Goal: Navigation & Orientation: Find specific page/section

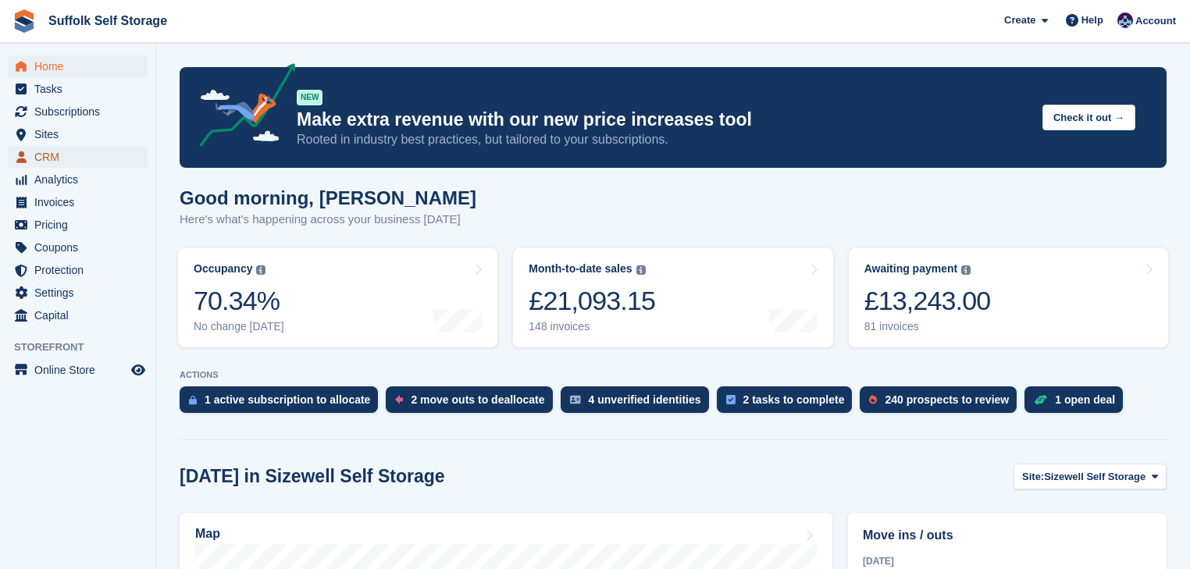
click at [55, 155] on span "CRM" at bounding box center [81, 157] width 94 height 22
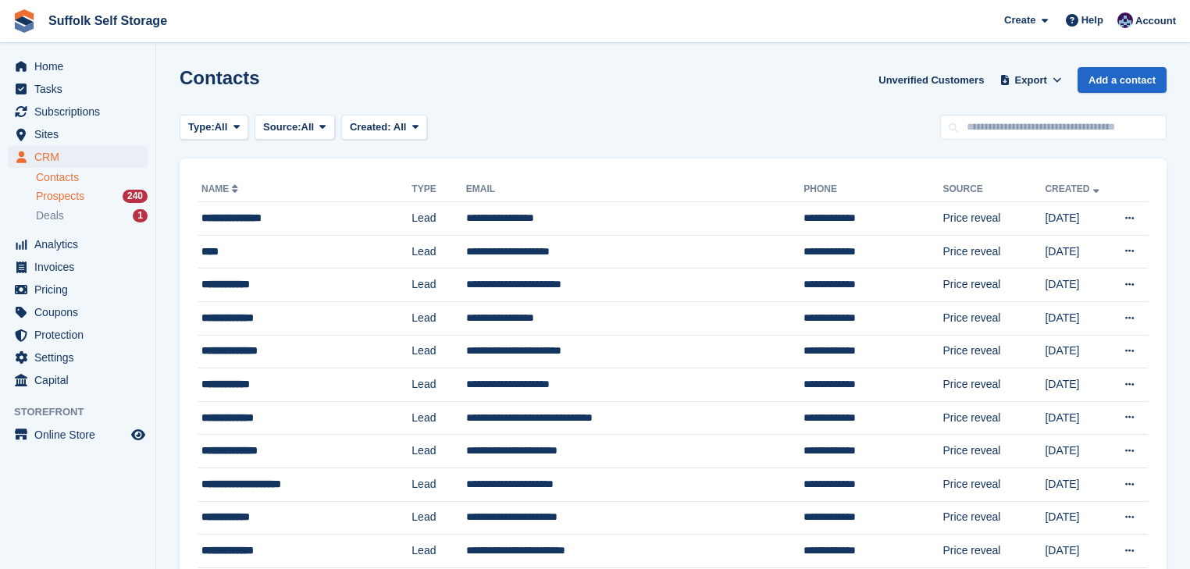
click at [72, 194] on span "Prospects" at bounding box center [60, 196] width 48 height 15
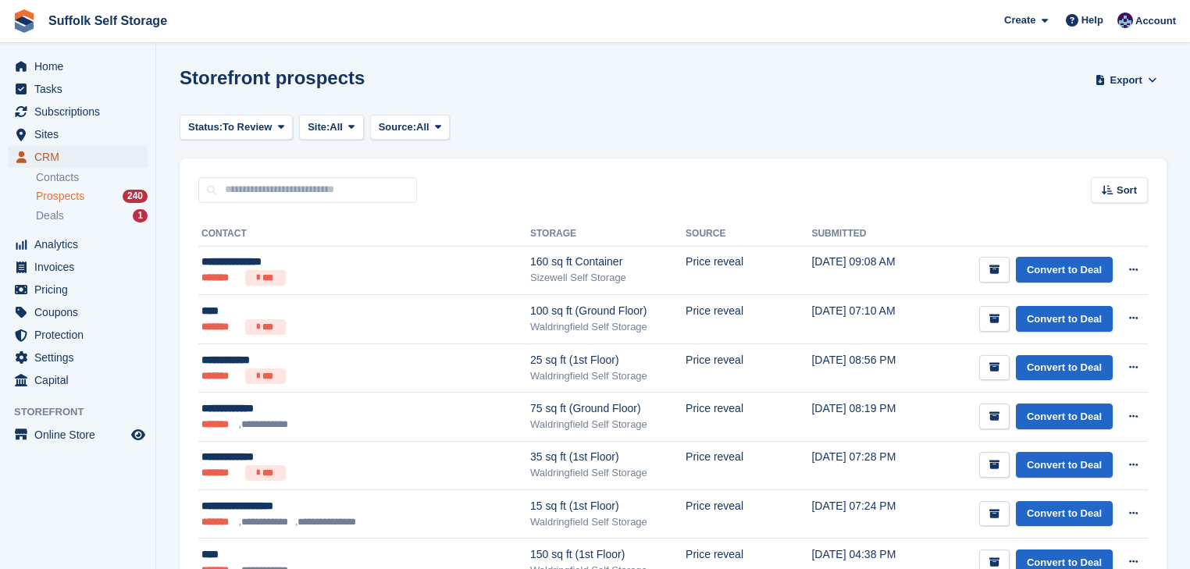
click at [75, 159] on span "CRM" at bounding box center [81, 157] width 94 height 22
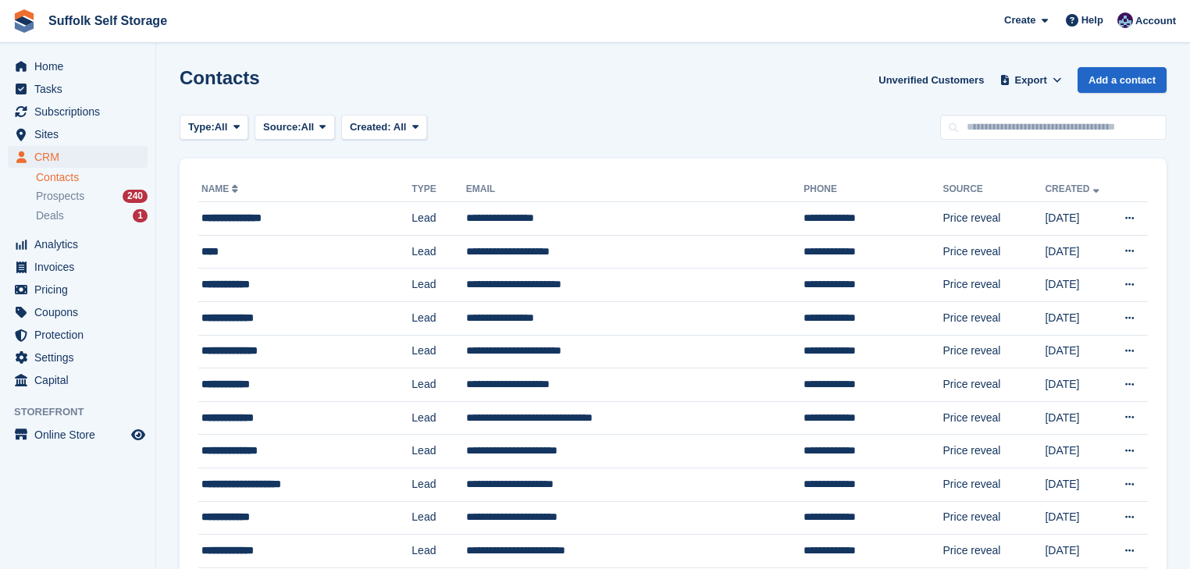
click at [528, 90] on div "Contacts Unverified Customers Export Export Contacts Export a CSV of all Contac…" at bounding box center [673, 89] width 987 height 44
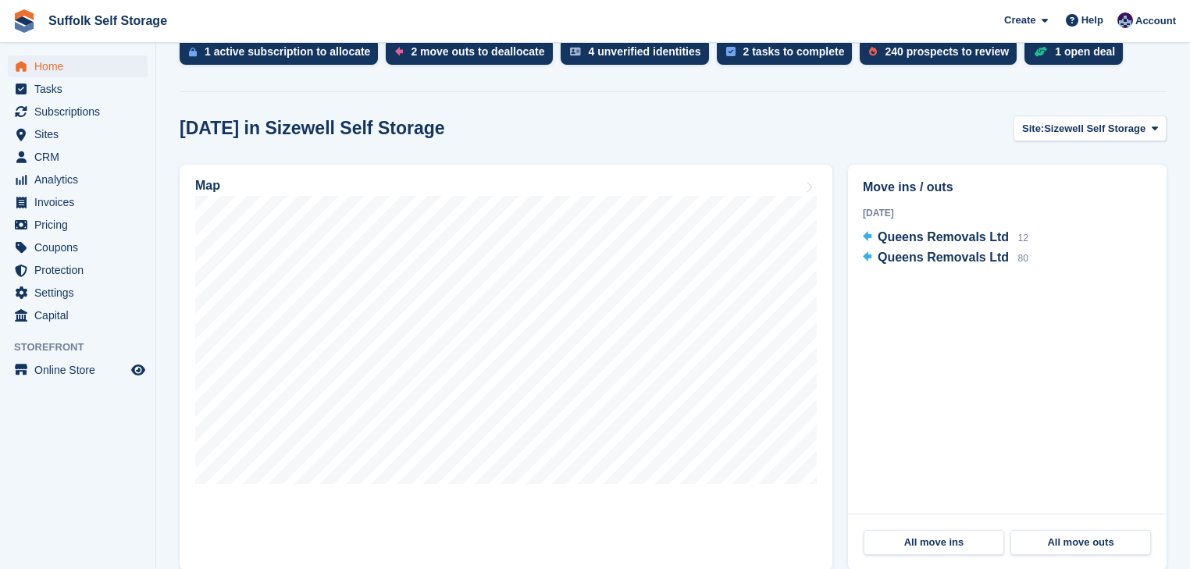
scroll to position [187, 0]
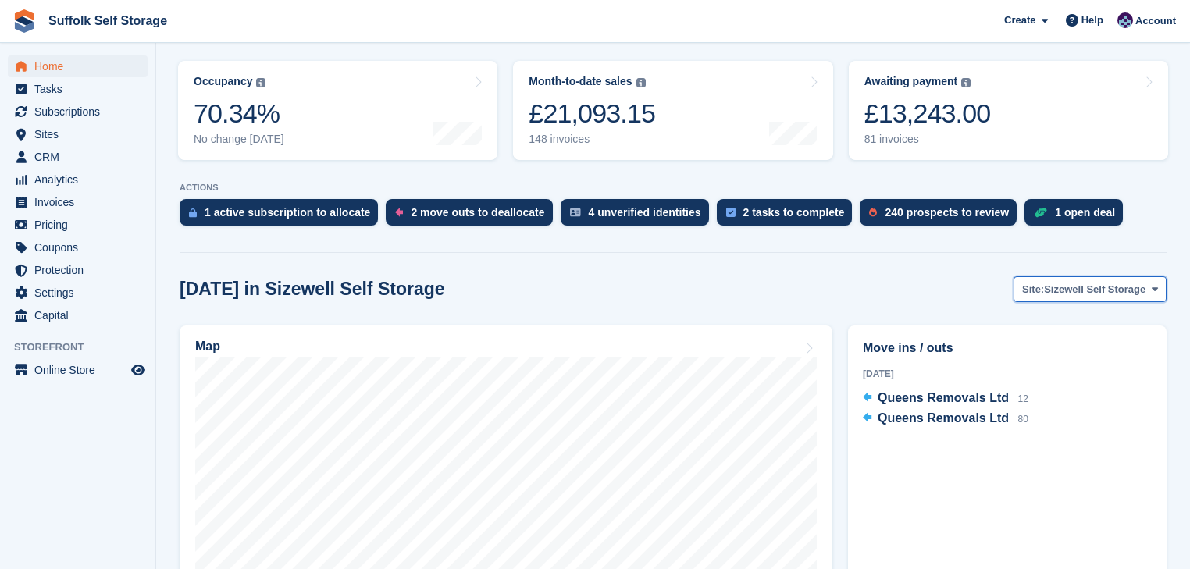
click at [1078, 282] on span "Sizewell Self Storage" at bounding box center [1094, 290] width 101 height 16
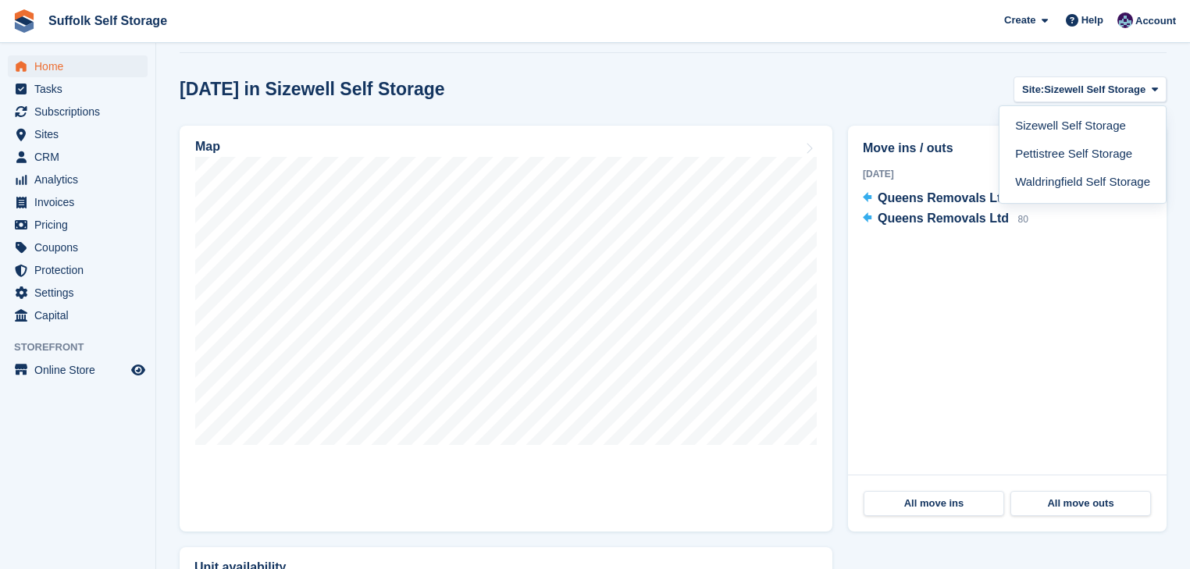
scroll to position [375, 0]
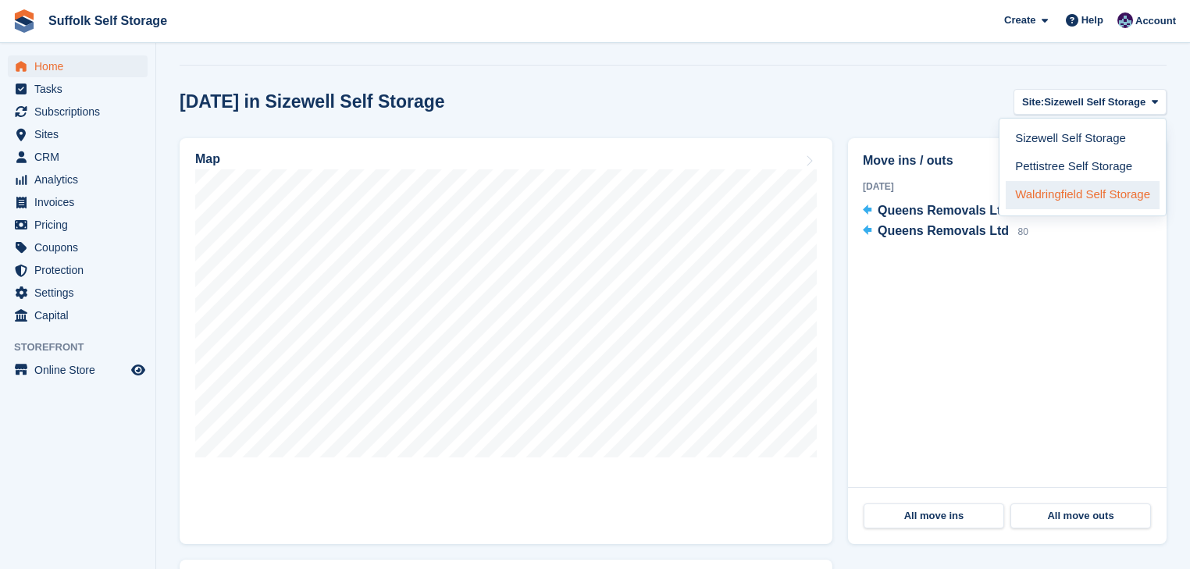
click at [1079, 191] on link "Waldringfield Self Storage" at bounding box center [1082, 195] width 154 height 28
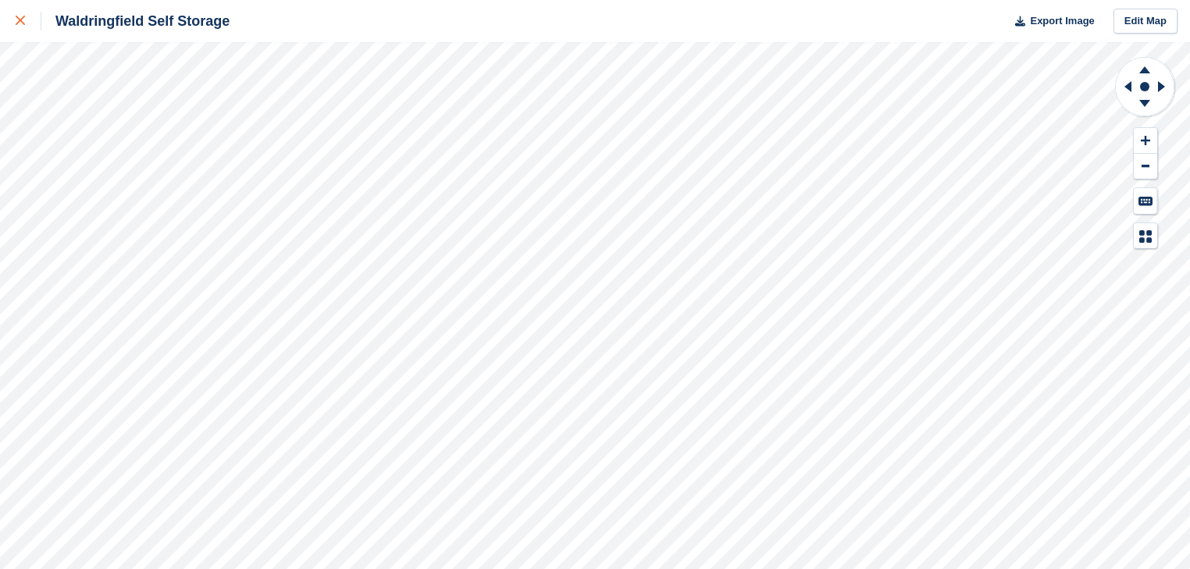
click at [30, 23] on div at bounding box center [29, 21] width 26 height 19
